Goal: Entertainment & Leisure: Consume media (video, audio)

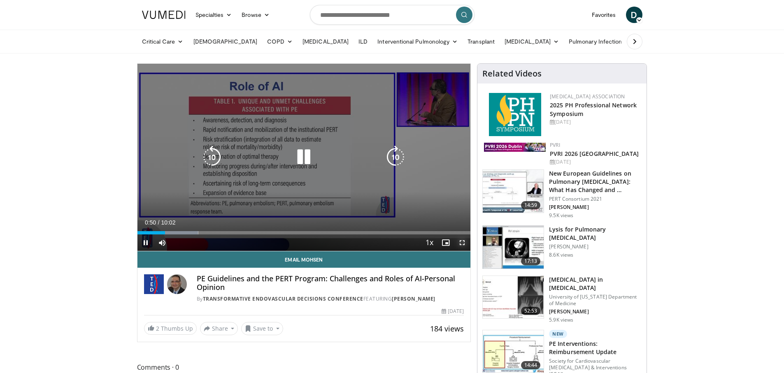
drag, startPoint x: 467, startPoint y: 242, endPoint x: 466, endPoint y: 314, distance: 72.0
click at [467, 243] on span "Video Player" at bounding box center [462, 243] width 16 height 16
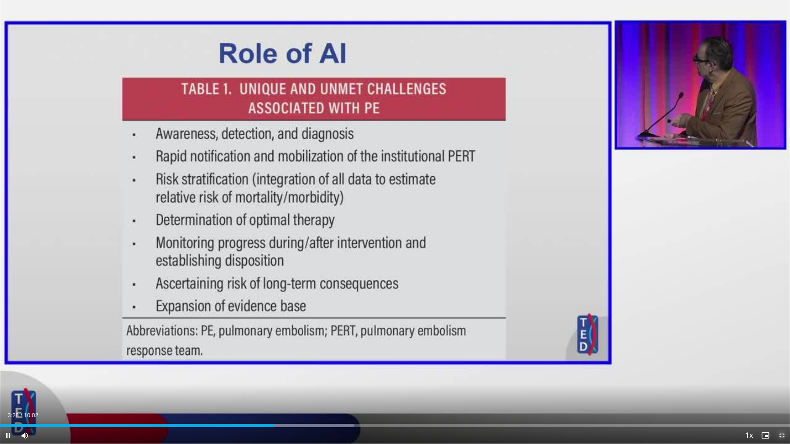
click at [780, 373] on span "Video Player" at bounding box center [781, 435] width 16 height 16
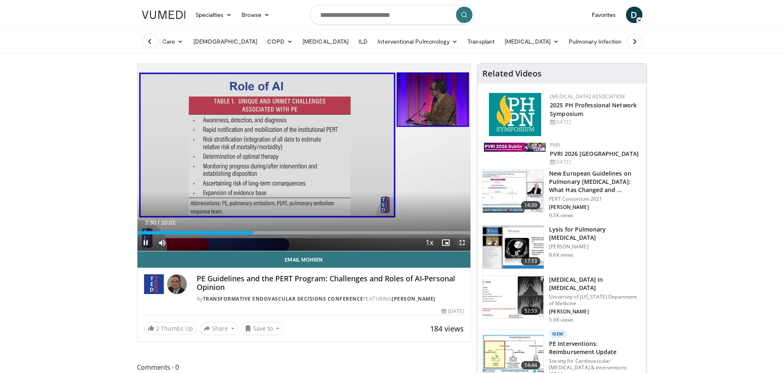
click at [464, 242] on span "Video Player" at bounding box center [462, 243] width 16 height 16
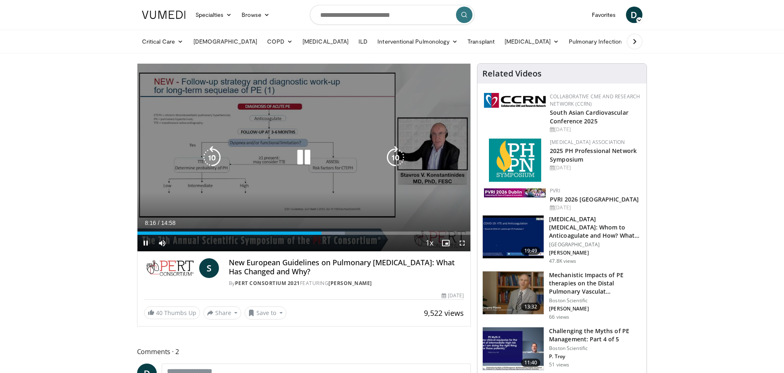
click at [309, 160] on icon "Video Player" at bounding box center [303, 157] width 23 height 23
